Goal: Task Accomplishment & Management: Use online tool/utility

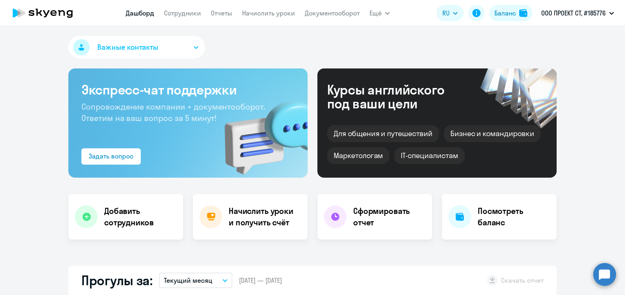
select select "30"
click at [261, 9] on link "Начислить уроки" at bounding box center [268, 13] width 53 height 8
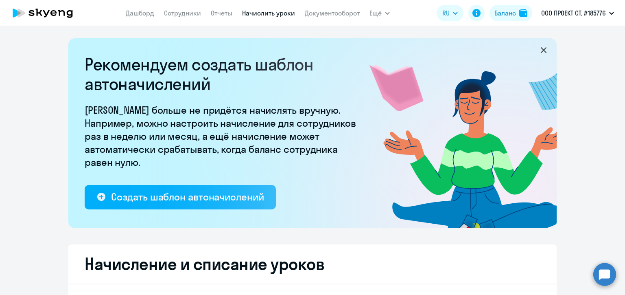
select select "10"
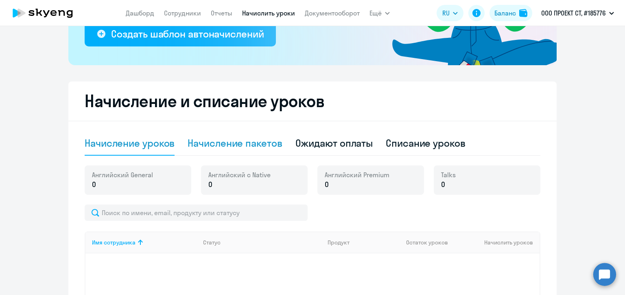
click at [251, 140] on div "Начисление пакетов" at bounding box center [235, 142] width 94 height 13
select select "10"
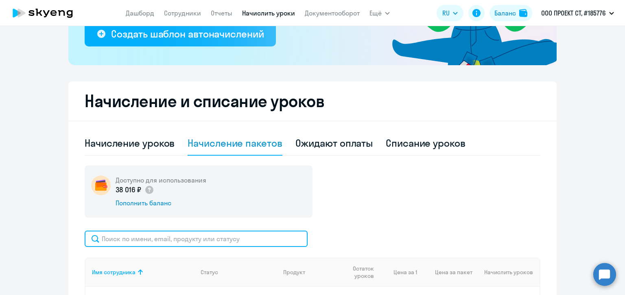
click at [200, 241] on input "text" at bounding box center [196, 238] width 223 height 16
paste input "Мельник"
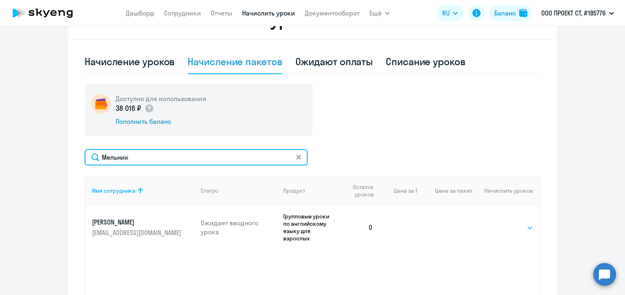
type input "Мельник"
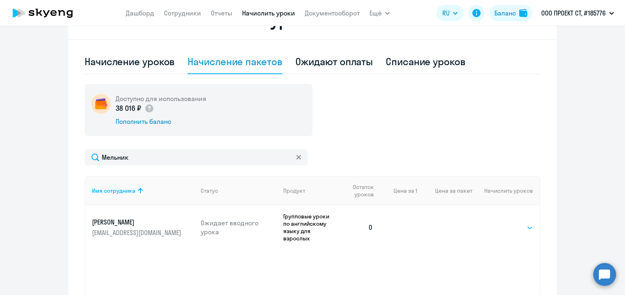
click at [521, 224] on select "Выбрать 48 64 96" at bounding box center [516, 228] width 33 height 10
select select "48"
click at [500, 223] on select "Выбрать 48 64 96" at bounding box center [516, 228] width 33 height 10
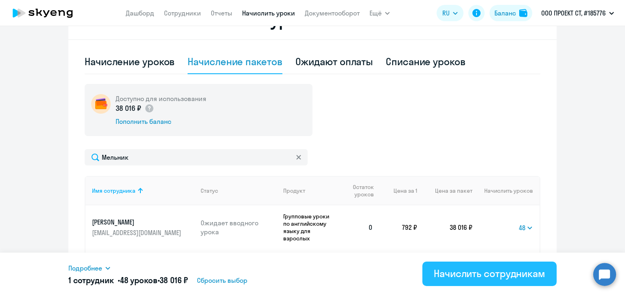
click at [511, 276] on div "Начислить сотрудникам" at bounding box center [490, 273] width 112 height 13
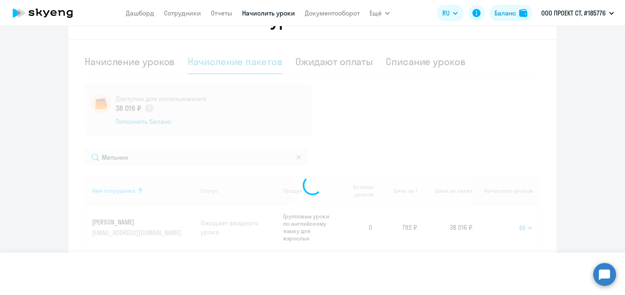
select select
